Goal: Task Accomplishment & Management: Complete application form

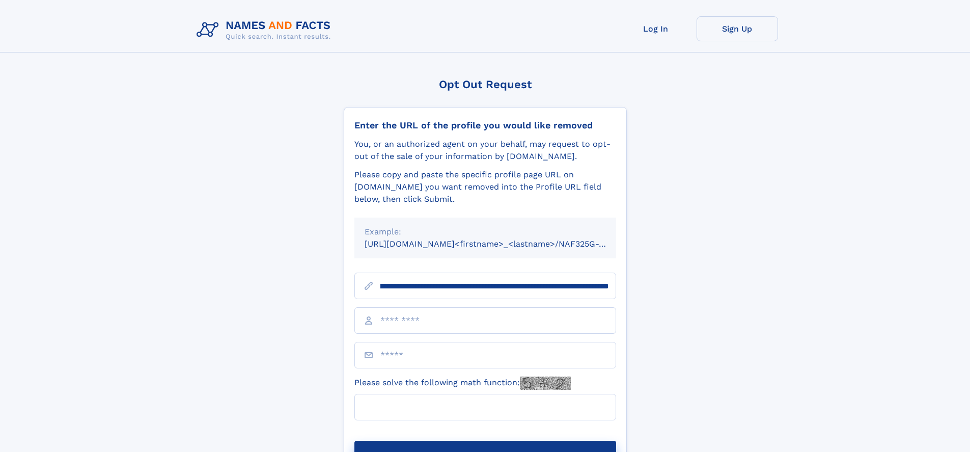
scroll to position [0, 114]
type input "**********"
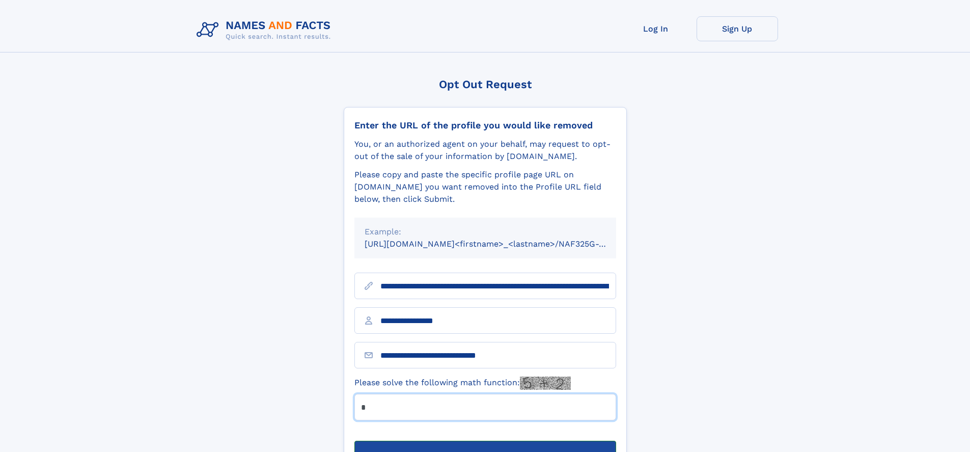
type input "*"
click at [485, 441] on button "Submit Opt Out Request" at bounding box center [486, 457] width 262 height 33
